Goal: Task Accomplishment & Management: Complete application form

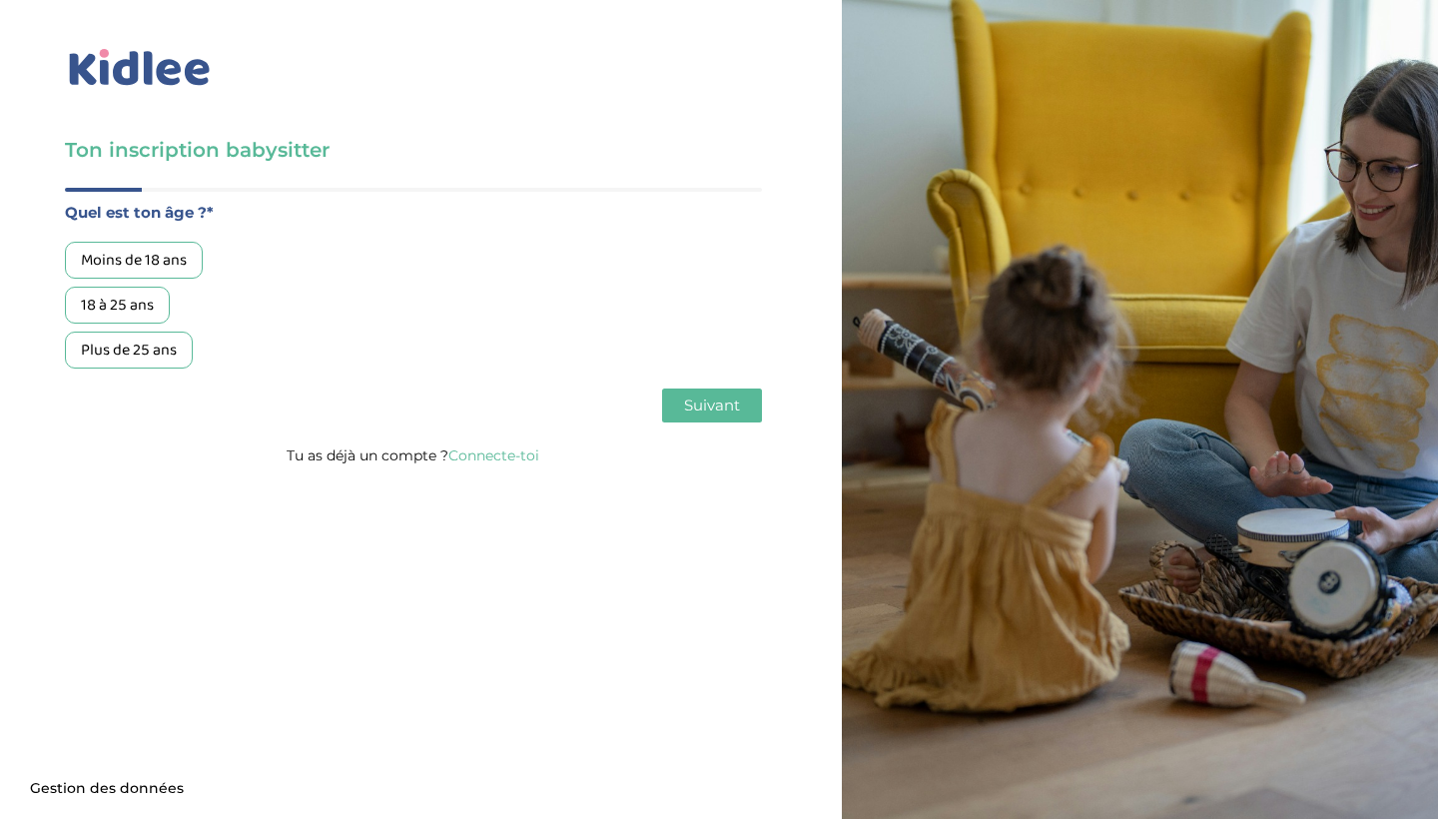
click at [143, 311] on div "18 à 25 ans" at bounding box center [117, 305] width 105 height 37
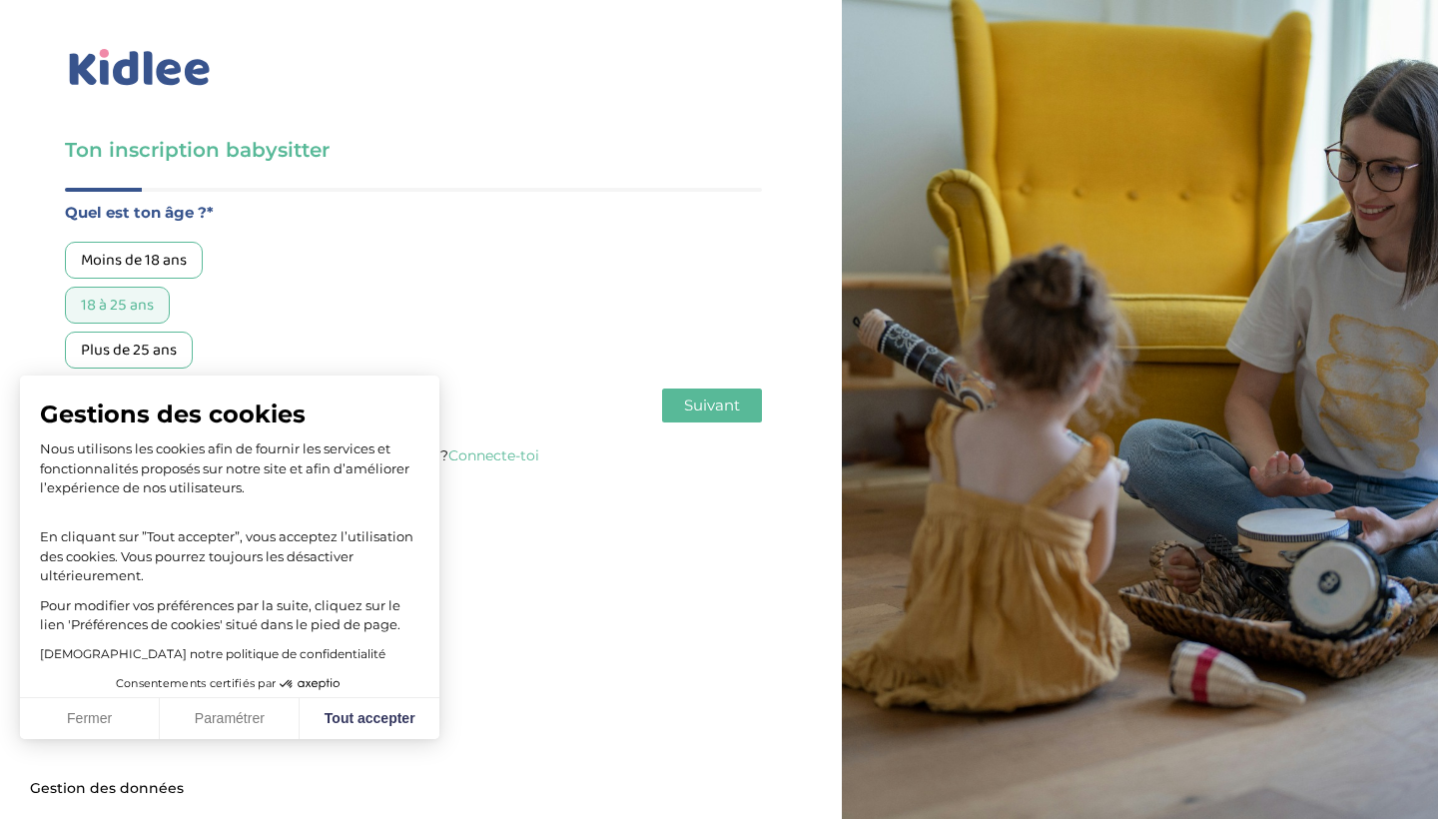
click at [124, 726] on button "Fermer" at bounding box center [90, 719] width 140 height 42
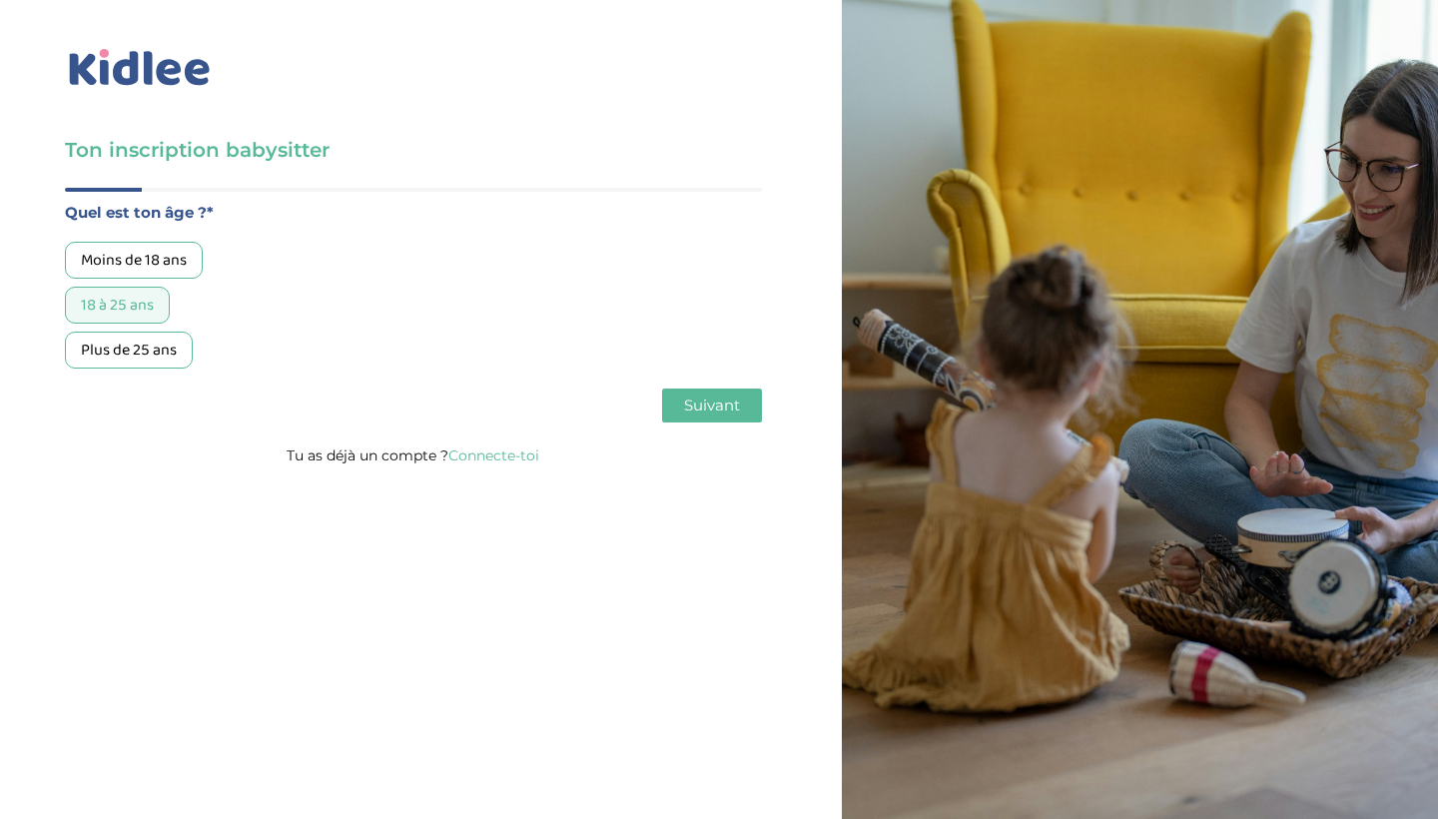
click at [712, 409] on span "Suivant" at bounding box center [712, 404] width 56 height 19
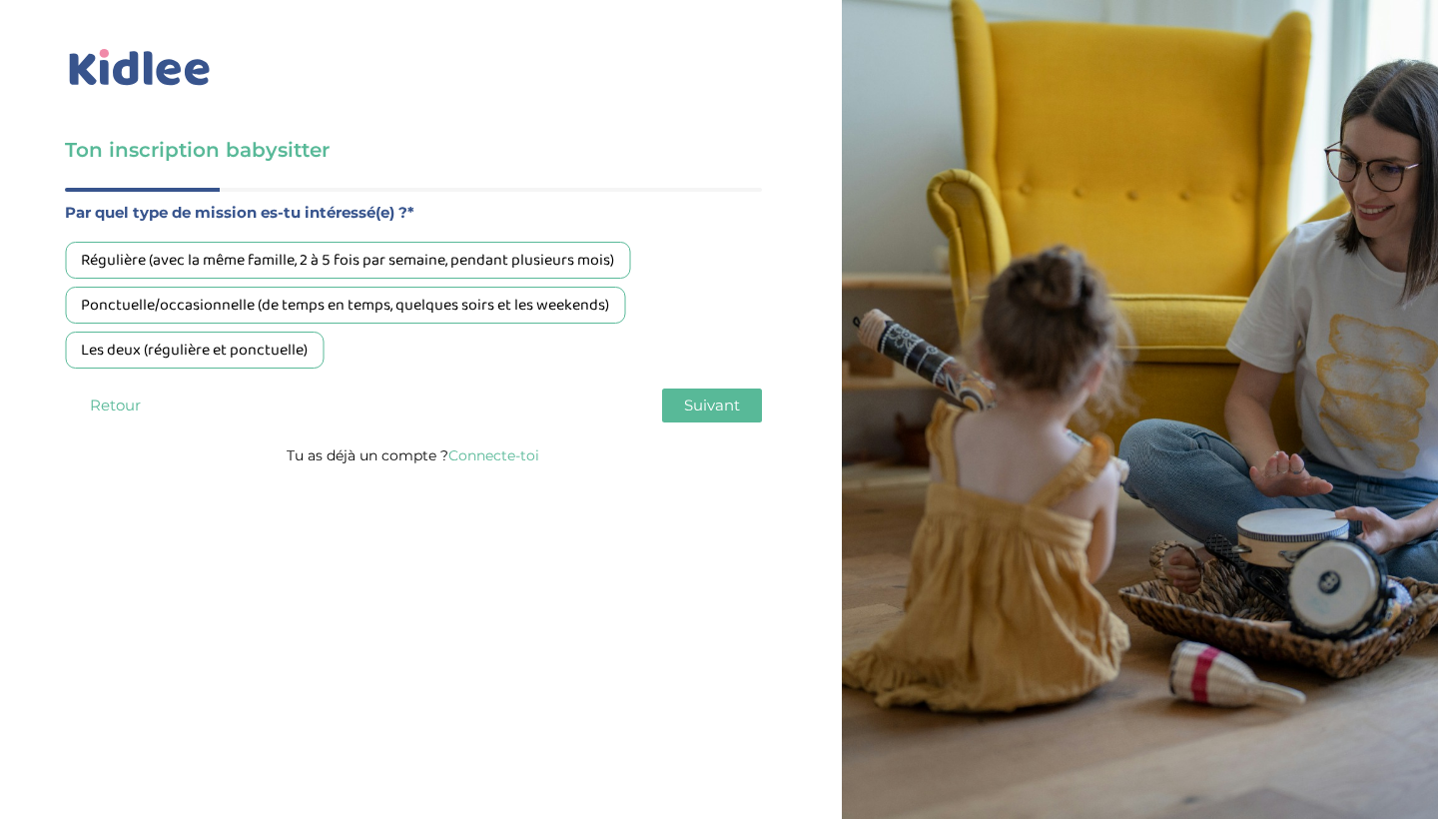
click at [580, 315] on div "Ponctuelle/occasionnelle (de temps en temps, quelques soirs et les weekends)" at bounding box center [345, 305] width 560 height 37
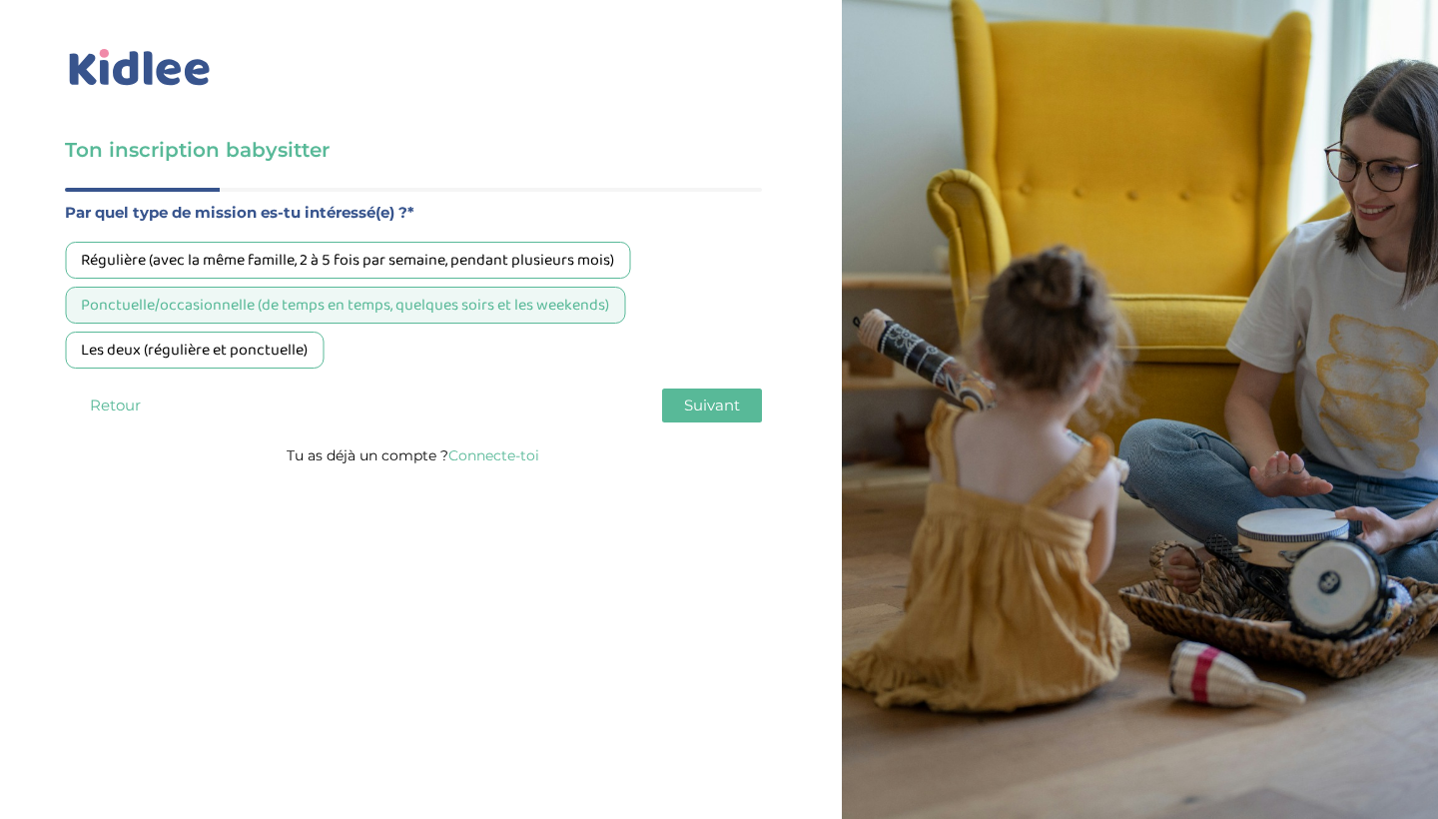
click at [744, 395] on button "Suivant" at bounding box center [712, 405] width 100 height 34
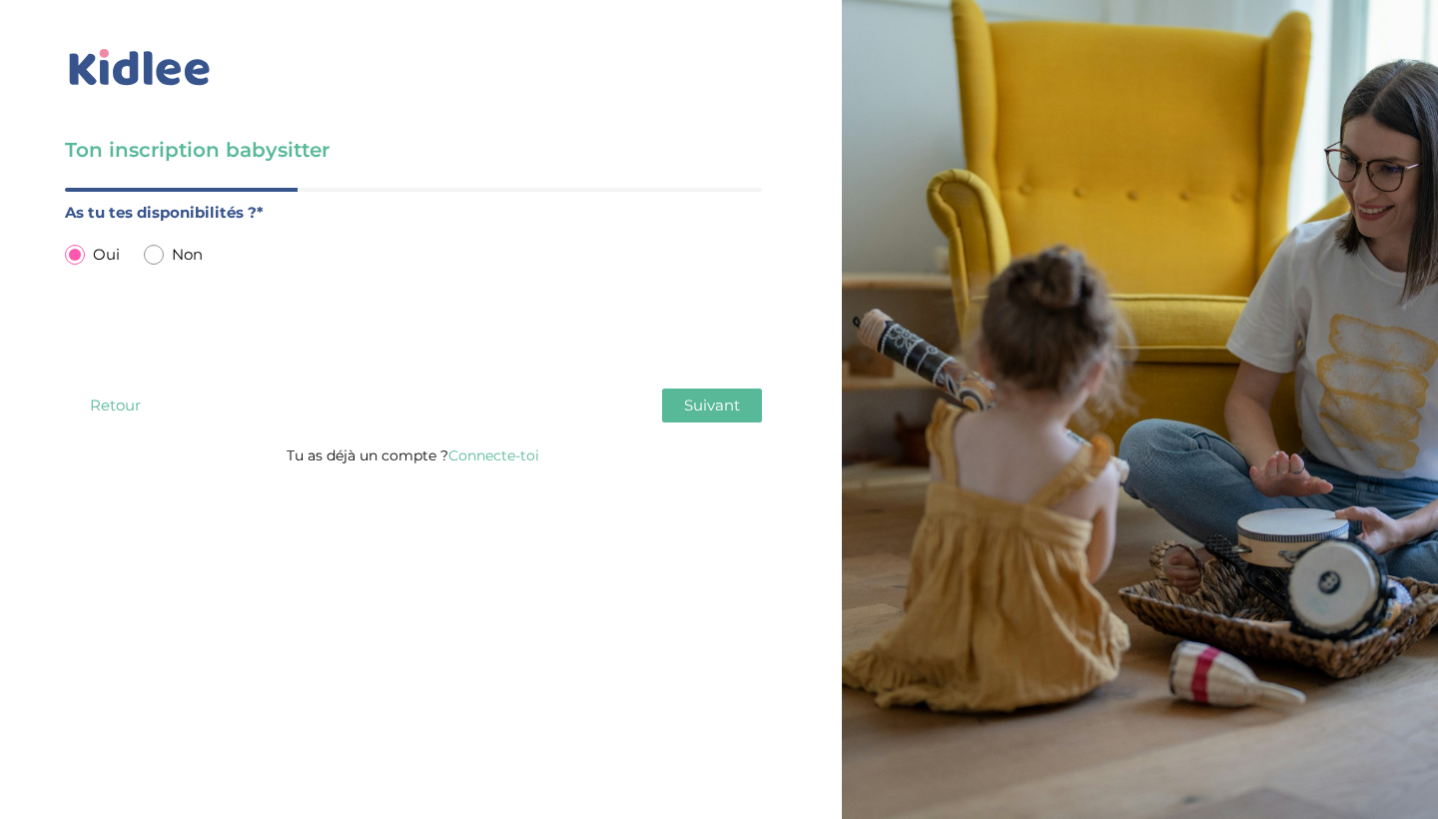
click at [151, 260] on input "radio" at bounding box center [154, 255] width 20 height 20
radio input "true"
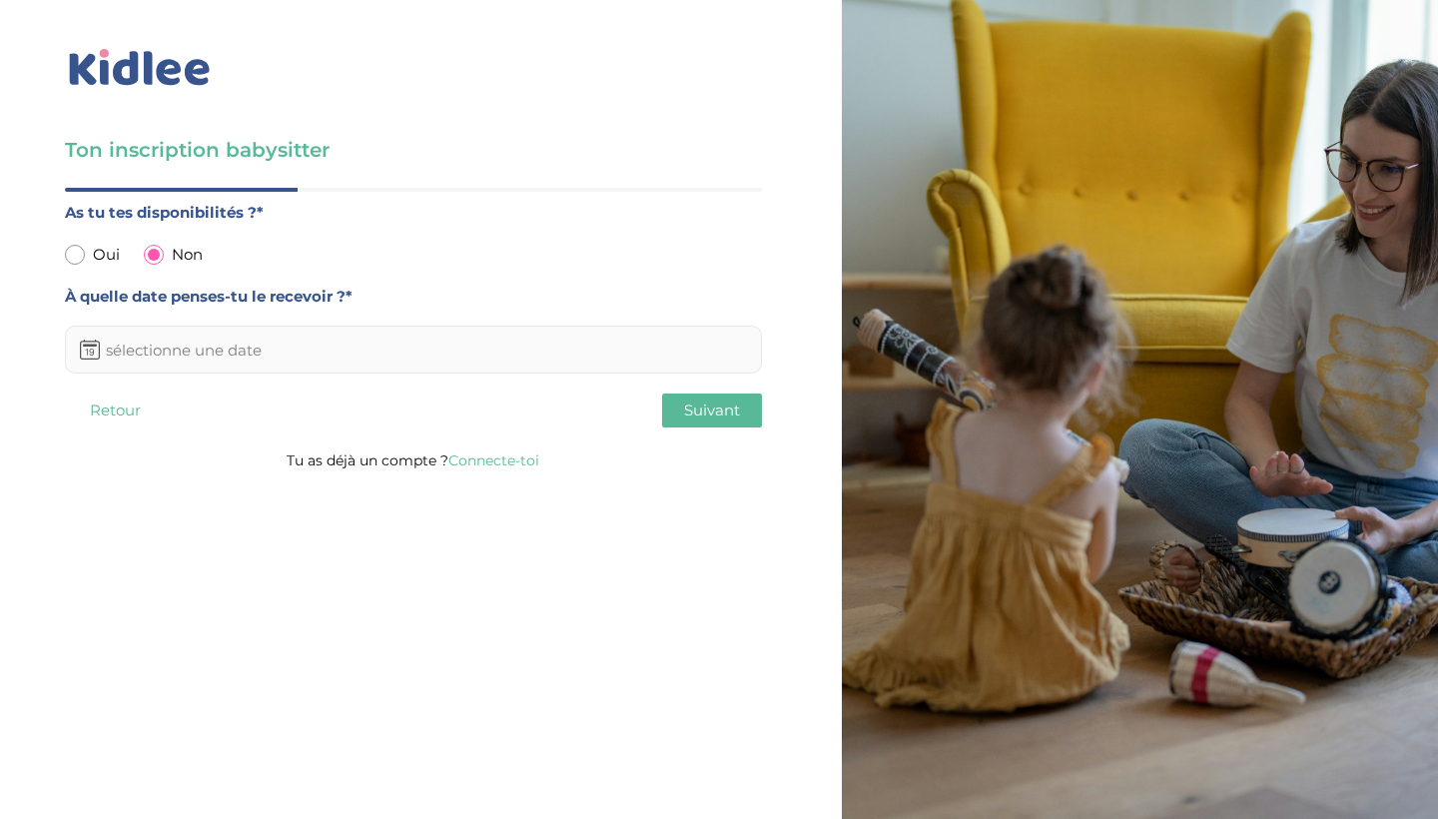
click at [76, 256] on input "radio" at bounding box center [75, 255] width 20 height 20
radio input "true"
radio input "false"
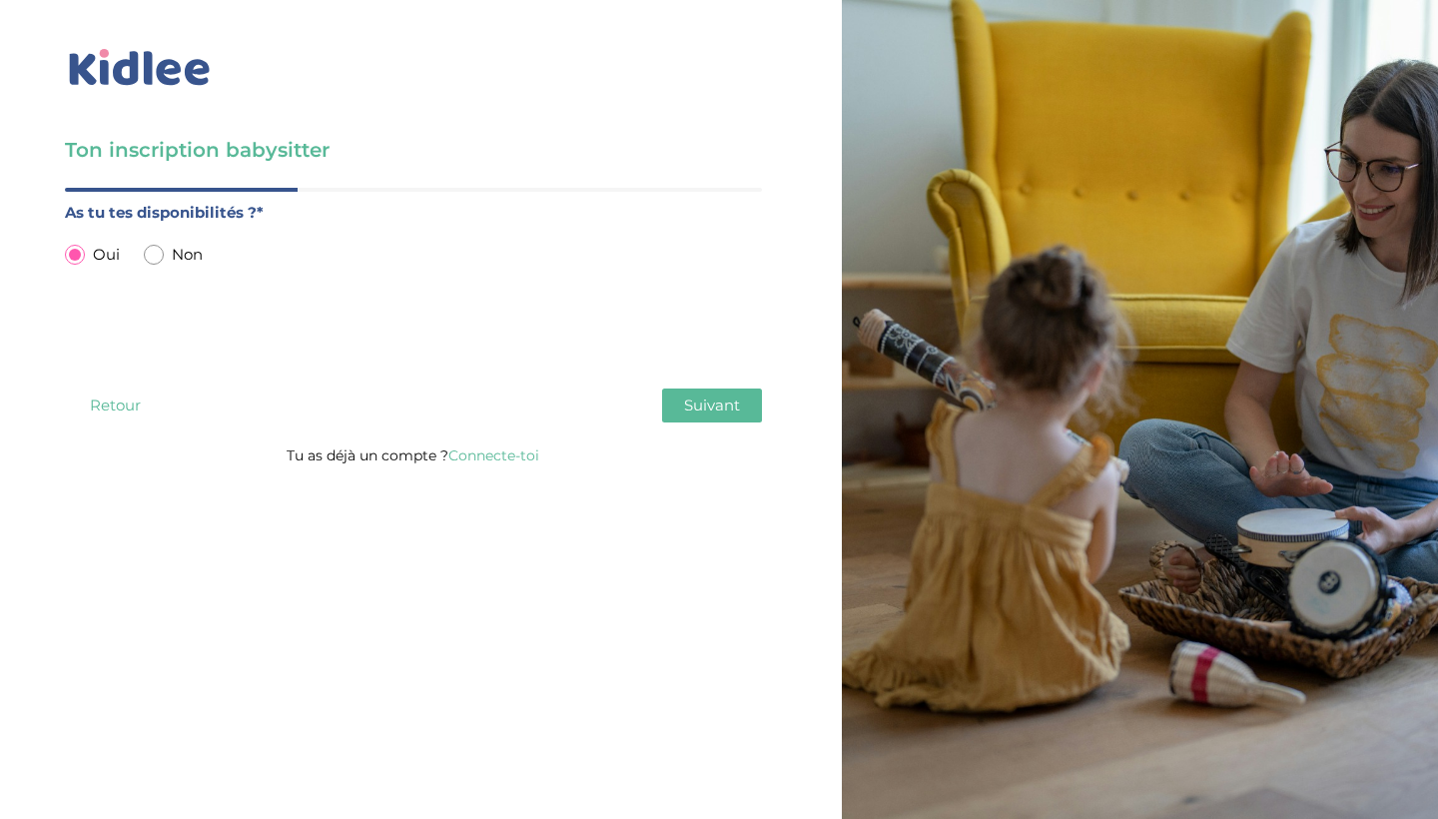
click at [682, 400] on button "Suivant" at bounding box center [712, 405] width 100 height 34
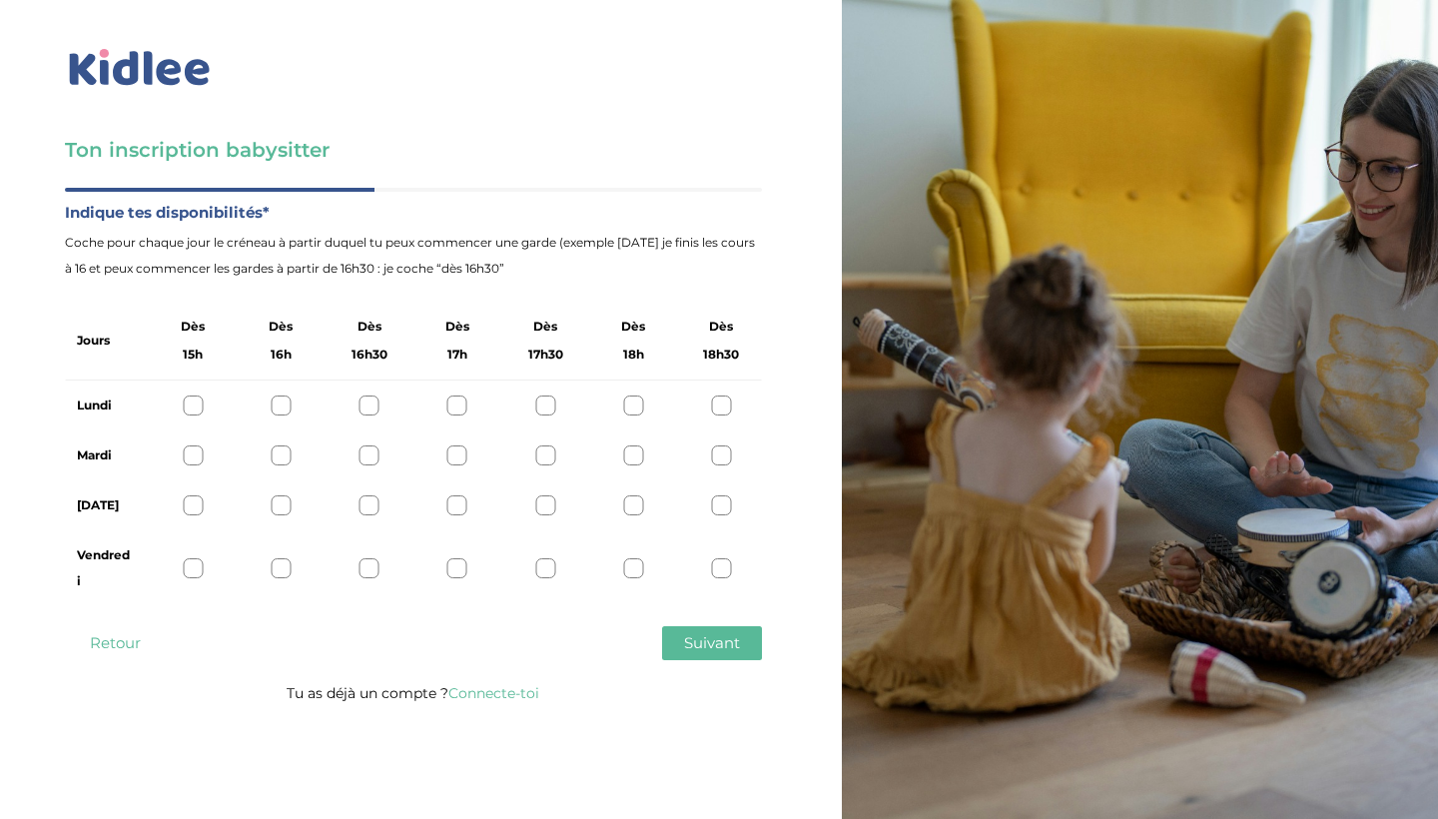
click at [200, 498] on div at bounding box center [193, 505] width 20 height 20
click at [738, 653] on button "Suivant" at bounding box center [712, 643] width 100 height 34
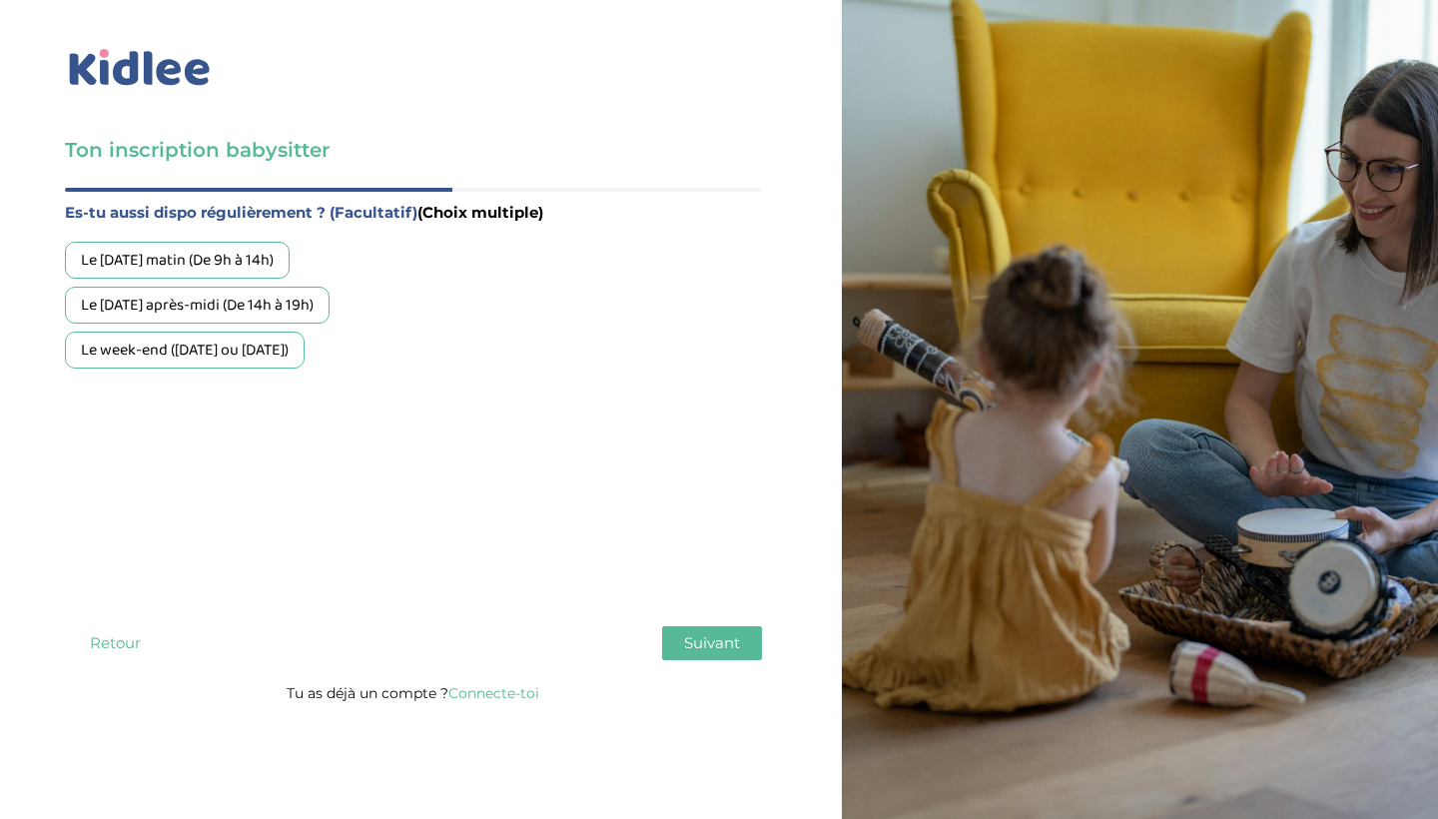
click at [329, 308] on div "Le [DATE] après-midi (De 14h à 19h)" at bounding box center [197, 305] width 265 height 37
click at [723, 641] on span "Suivant" at bounding box center [712, 642] width 56 height 19
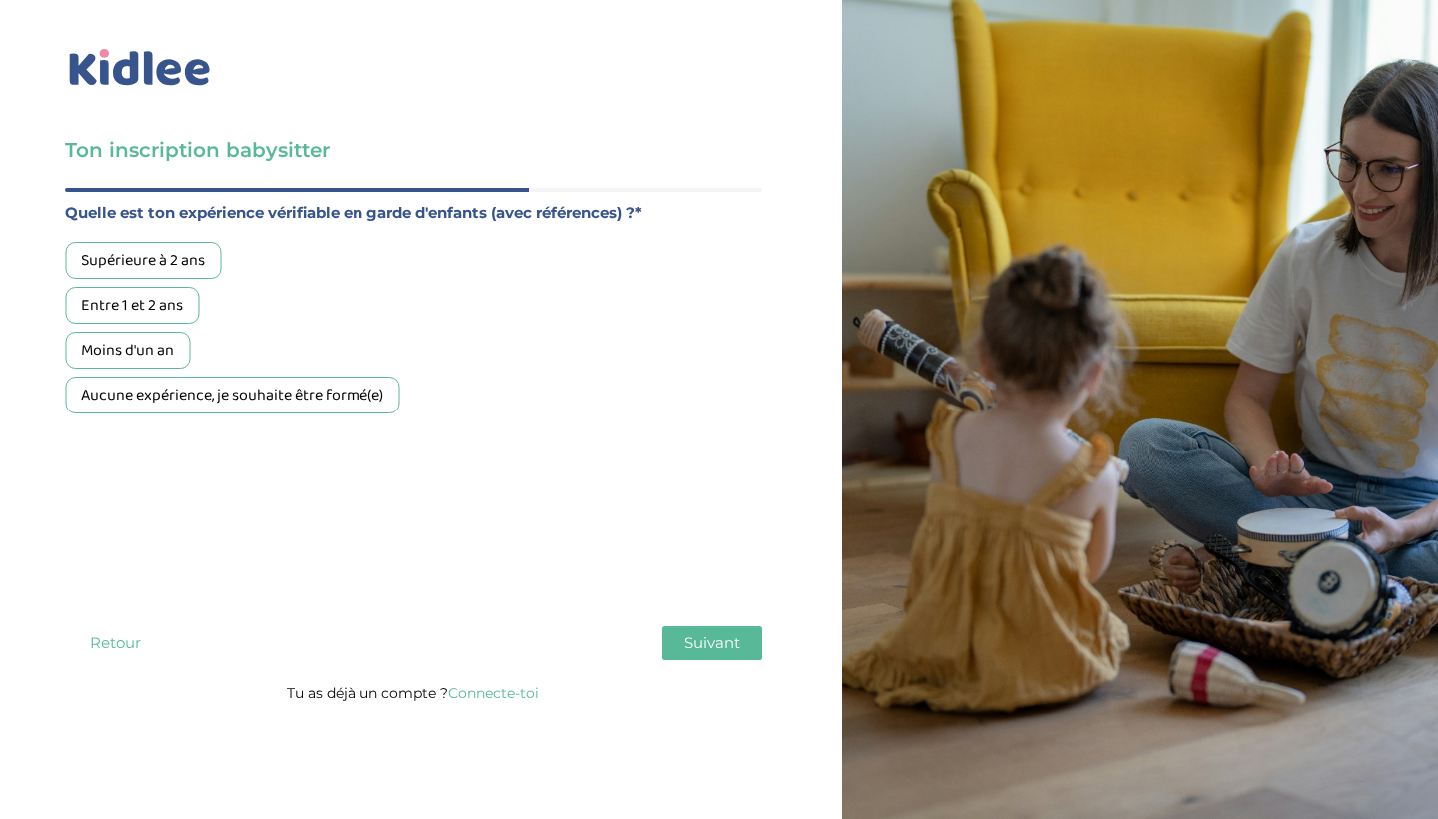
click at [189, 271] on div "Supérieure à 2 ans" at bounding box center [143, 260] width 156 height 37
click at [696, 634] on span "Suivant" at bounding box center [712, 642] width 56 height 19
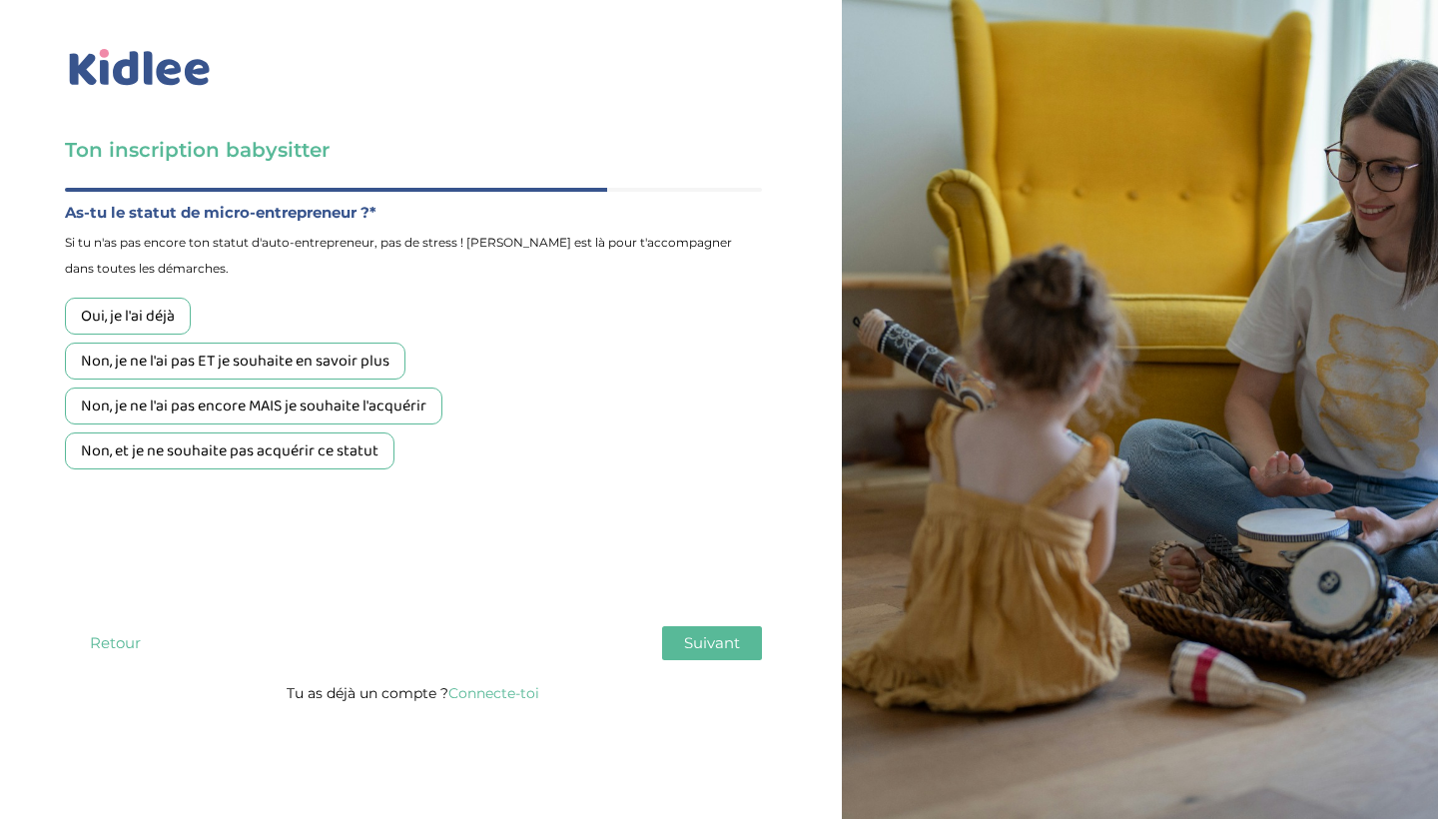
click at [348, 366] on div "Non, je ne l'ai pas ET je souhaite en savoir plus" at bounding box center [235, 360] width 340 height 37
click at [716, 637] on span "Suivant" at bounding box center [712, 642] width 56 height 19
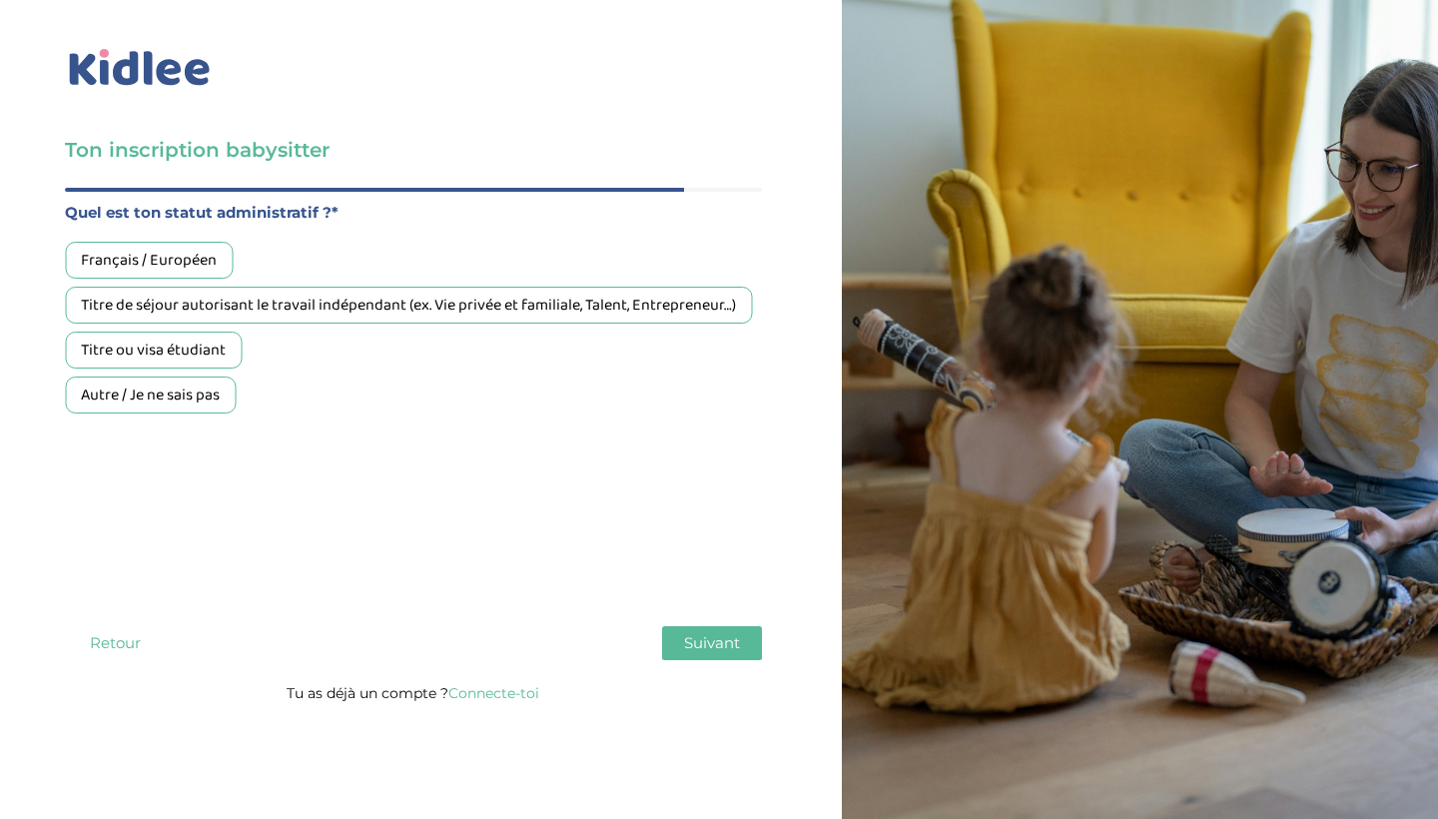
click at [612, 306] on div "Titre de séjour autorisant le travail indépendant (ex. Vie privée et familiale,…" at bounding box center [408, 305] width 687 height 37
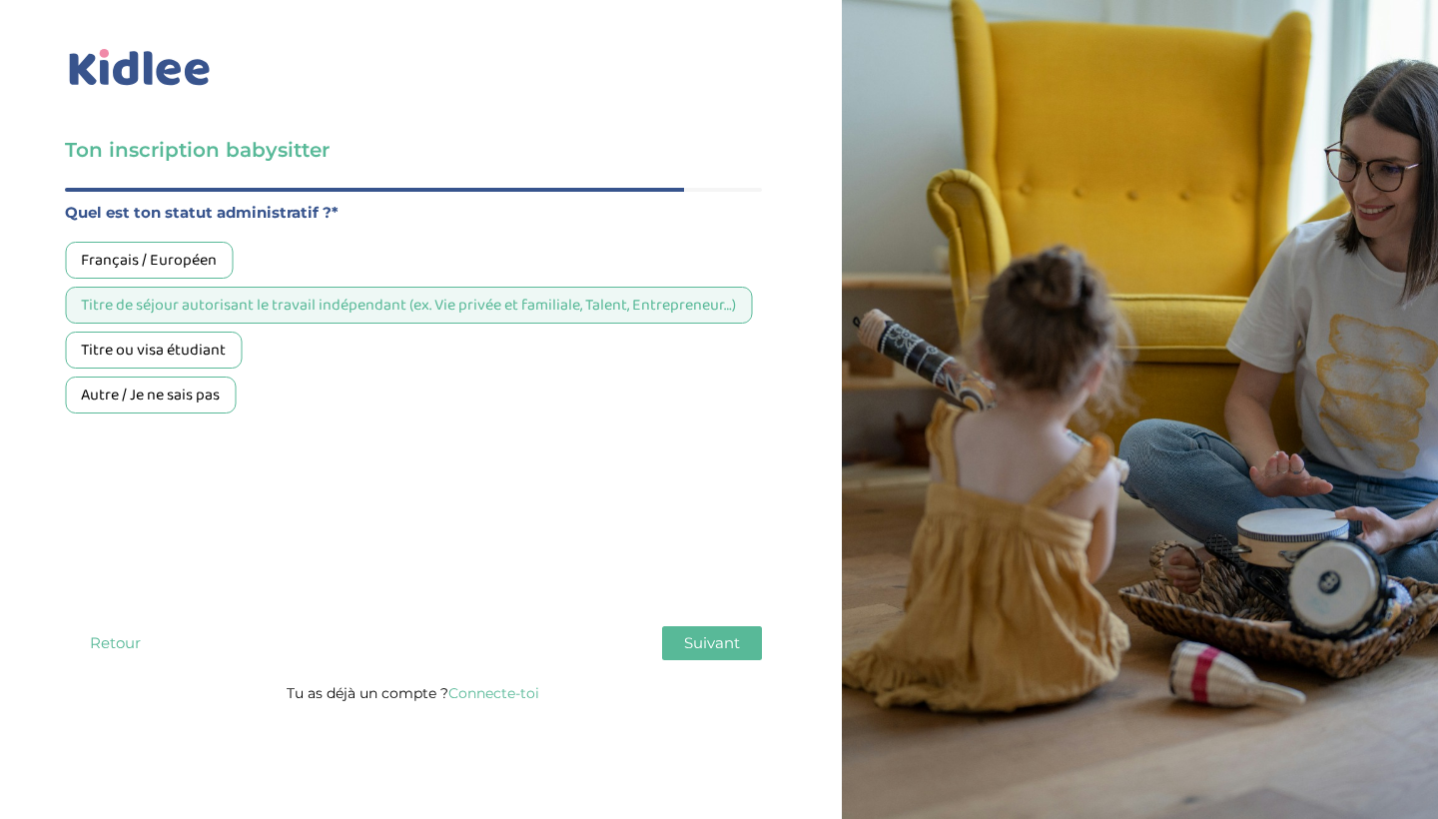
click at [719, 655] on button "Suivant" at bounding box center [712, 643] width 100 height 34
